Goal: Navigation & Orientation: Find specific page/section

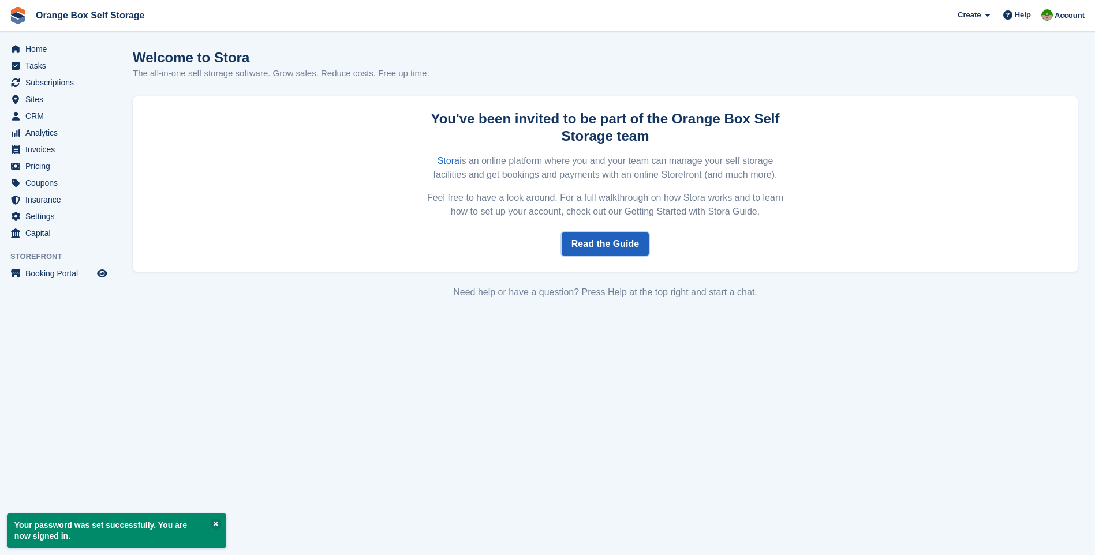
click at [588, 248] on link "Read the Guide" at bounding box center [604, 244] width 87 height 23
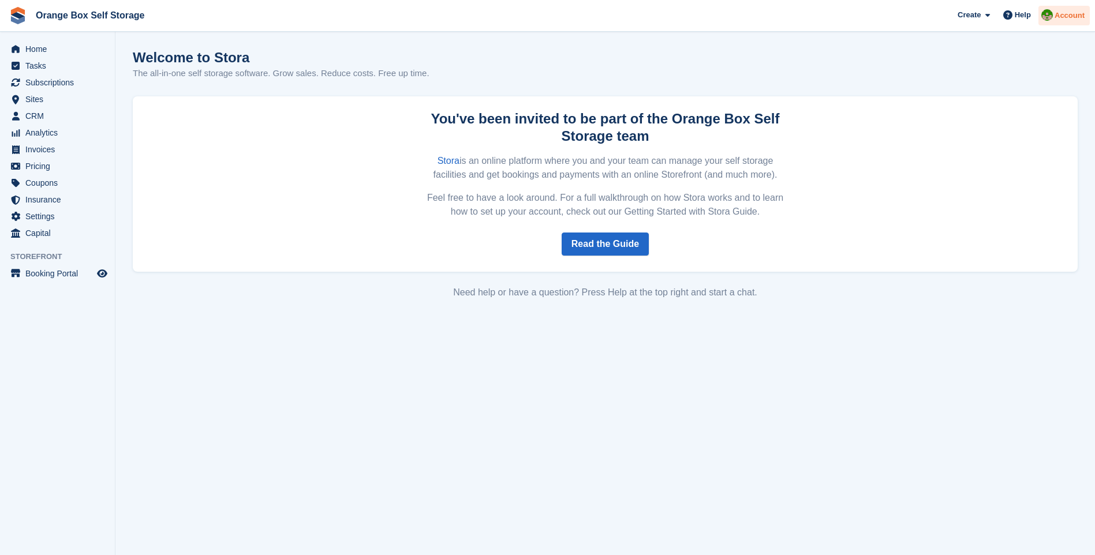
click at [1065, 14] on span "Account" at bounding box center [1069, 16] width 30 height 12
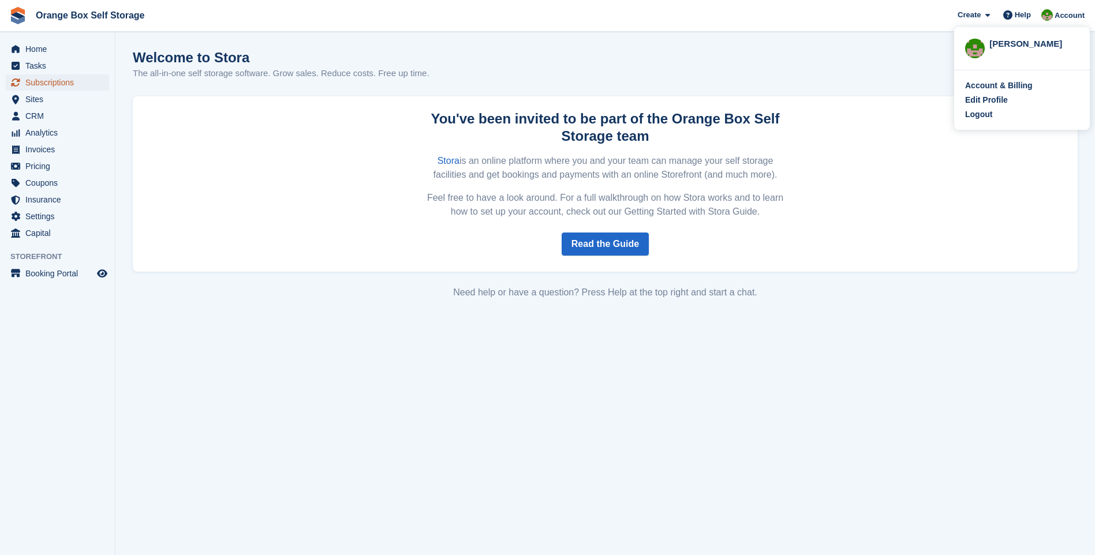
click at [53, 88] on span "Subscriptions" at bounding box center [59, 82] width 69 height 16
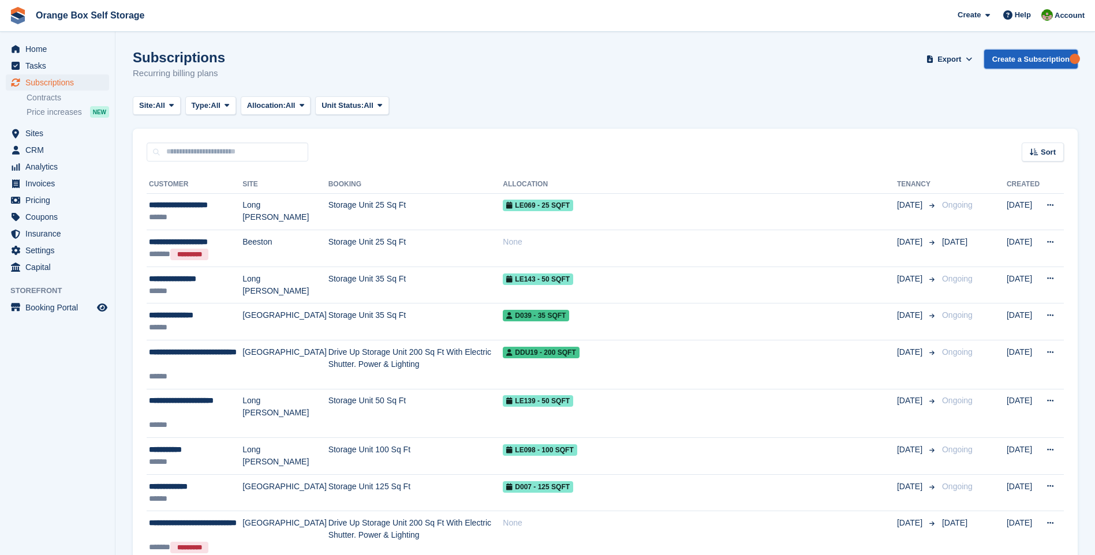
click at [1036, 63] on link "Create a Subscription" at bounding box center [1030, 59] width 93 height 19
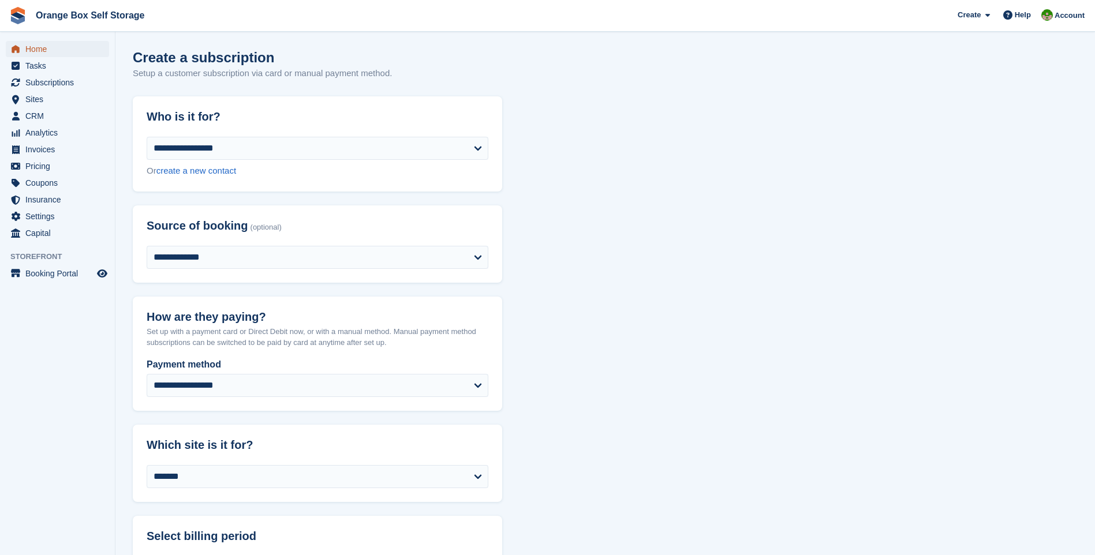
click at [53, 54] on span "Home" at bounding box center [59, 49] width 69 height 16
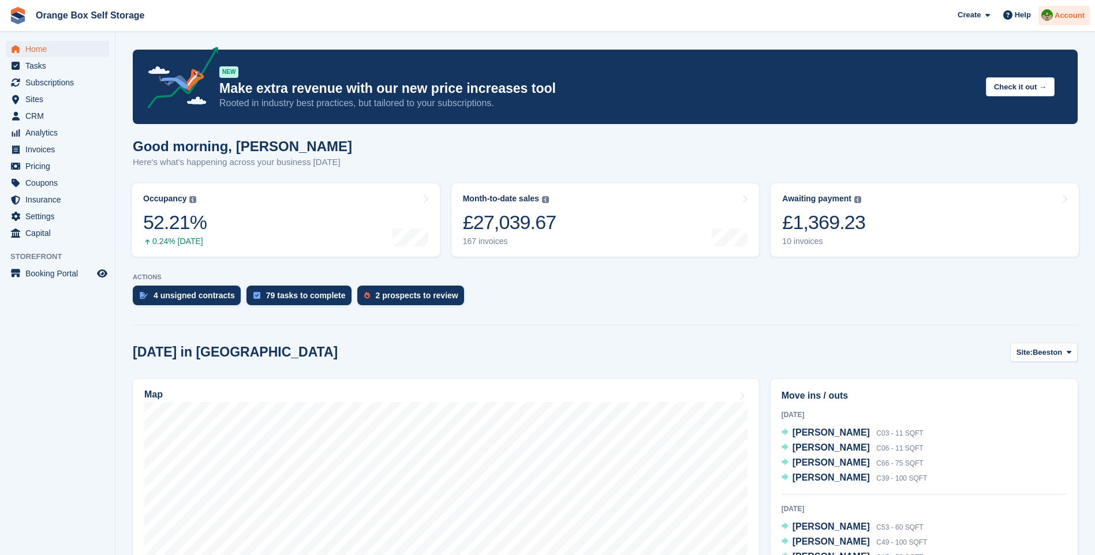
click at [1069, 17] on span "Account" at bounding box center [1069, 16] width 30 height 12
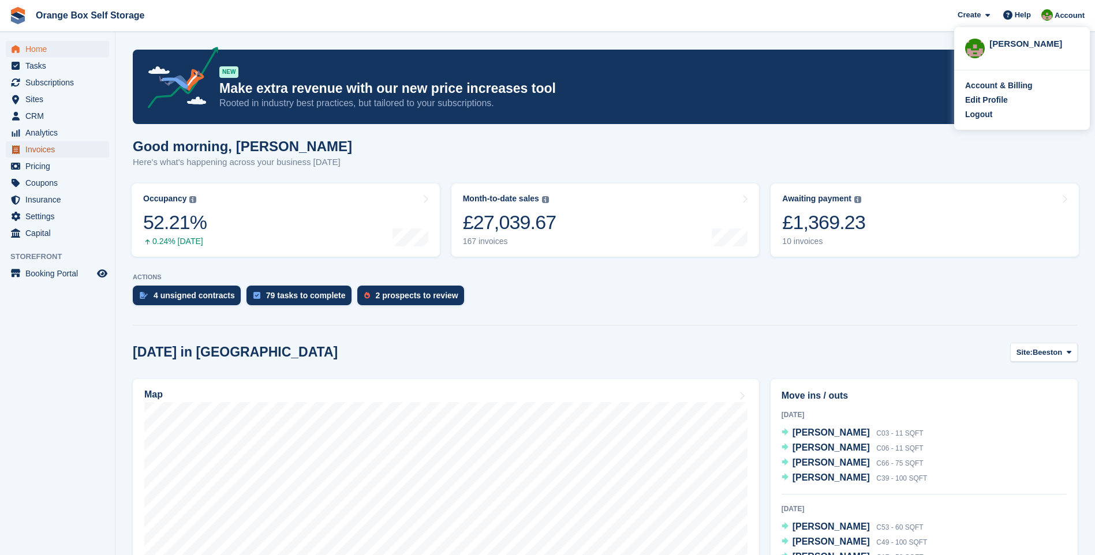
click at [42, 153] on span "Invoices" at bounding box center [59, 149] width 69 height 16
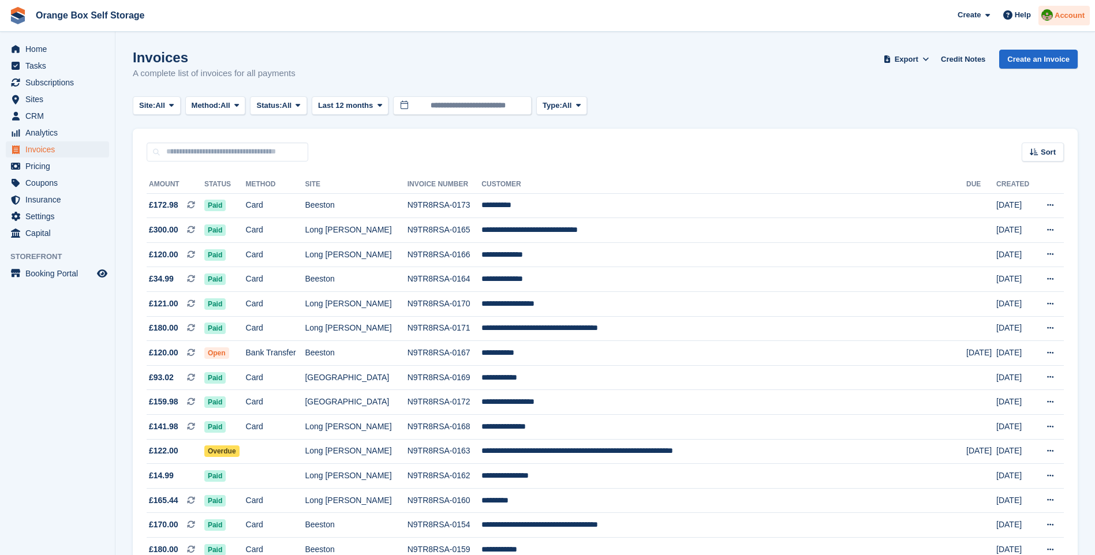
click at [1061, 17] on span "Account" at bounding box center [1069, 16] width 30 height 12
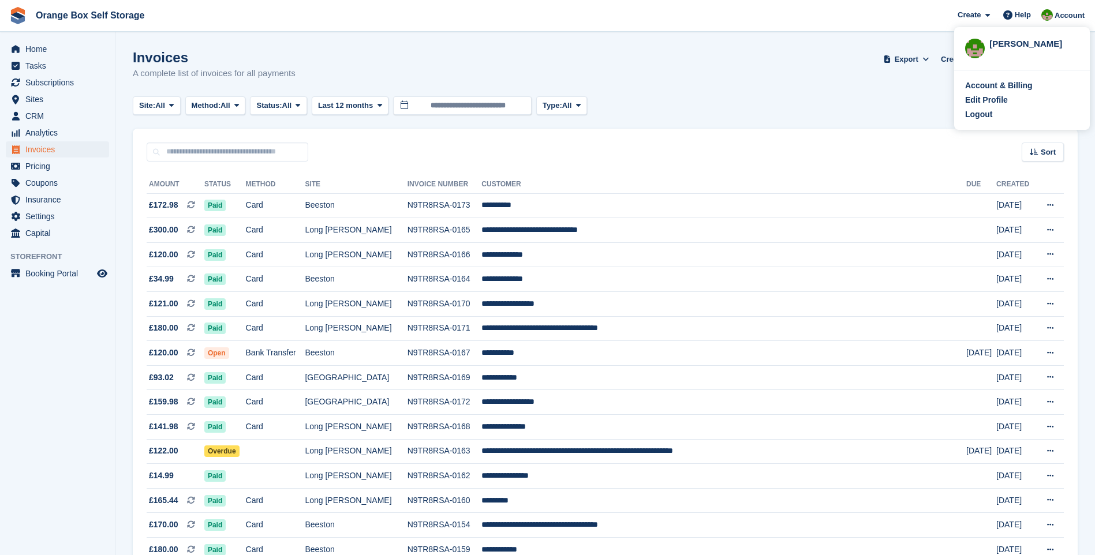
click at [1002, 39] on div "[PERSON_NAME]" at bounding box center [1033, 43] width 89 height 10
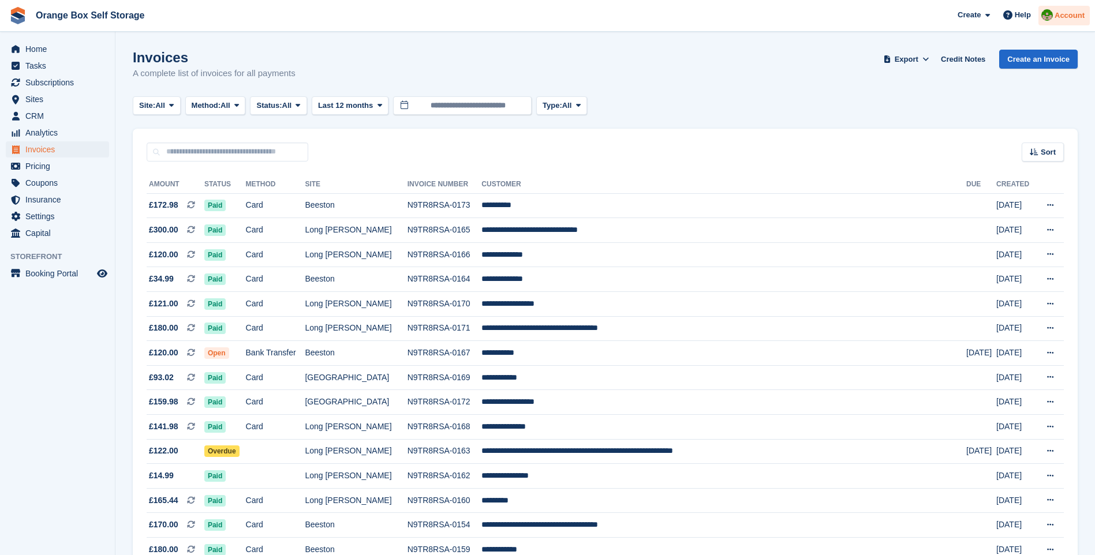
click at [1053, 20] on div at bounding box center [1047, 17] width 12 height 16
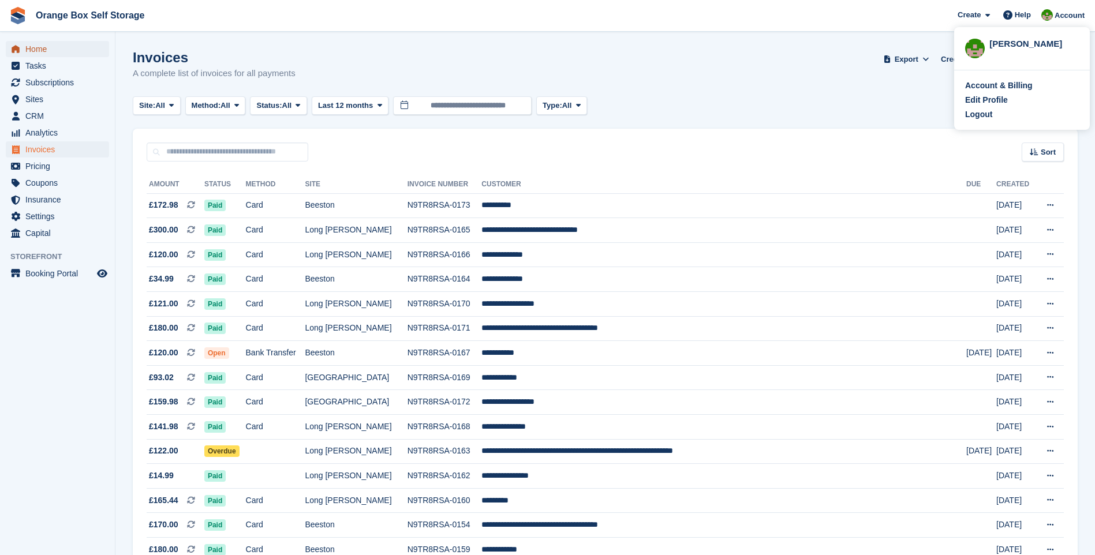
click at [53, 49] on span "Home" at bounding box center [59, 49] width 69 height 16
